Goal: Task Accomplishment & Management: Manage account settings

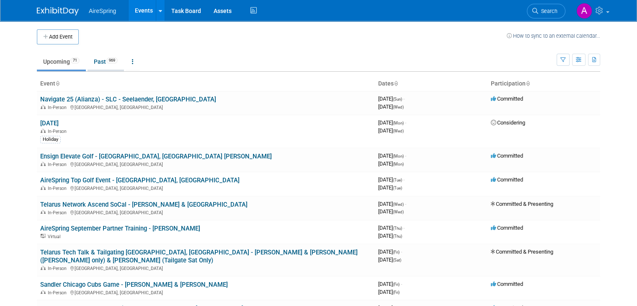
click at [96, 70] on li "Past 969" at bounding box center [106, 63] width 36 height 18
click at [102, 64] on link "Past 969" at bounding box center [106, 62] width 36 height 16
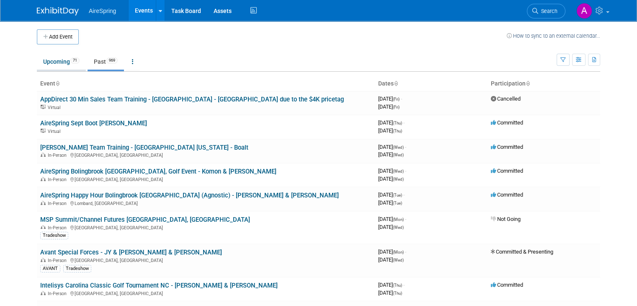
click at [59, 61] on link "Upcoming 71" at bounding box center [61, 62] width 49 height 16
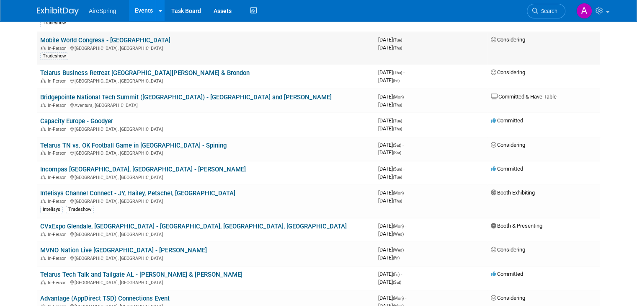
scroll to position [628, 0]
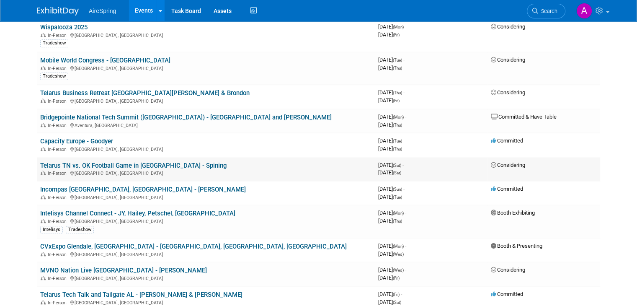
click at [129, 162] on link "Telarus TN vs. OK Football Game in Knoxville - Spining" at bounding box center [133, 166] width 186 height 8
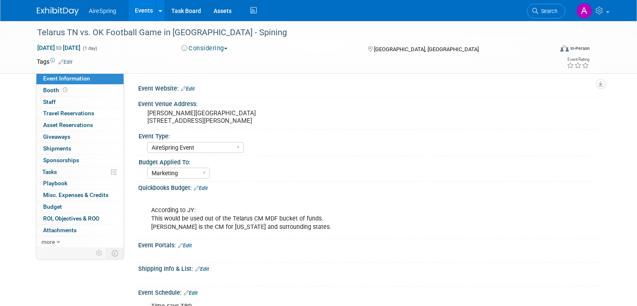
select select "AireSpring Event"
select select "Marketing"
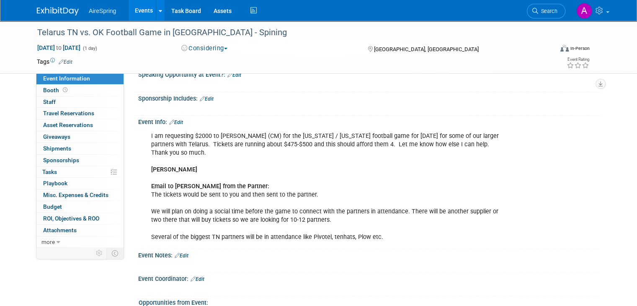
scroll to position [293, 0]
